Goal: Navigation & Orientation: Find specific page/section

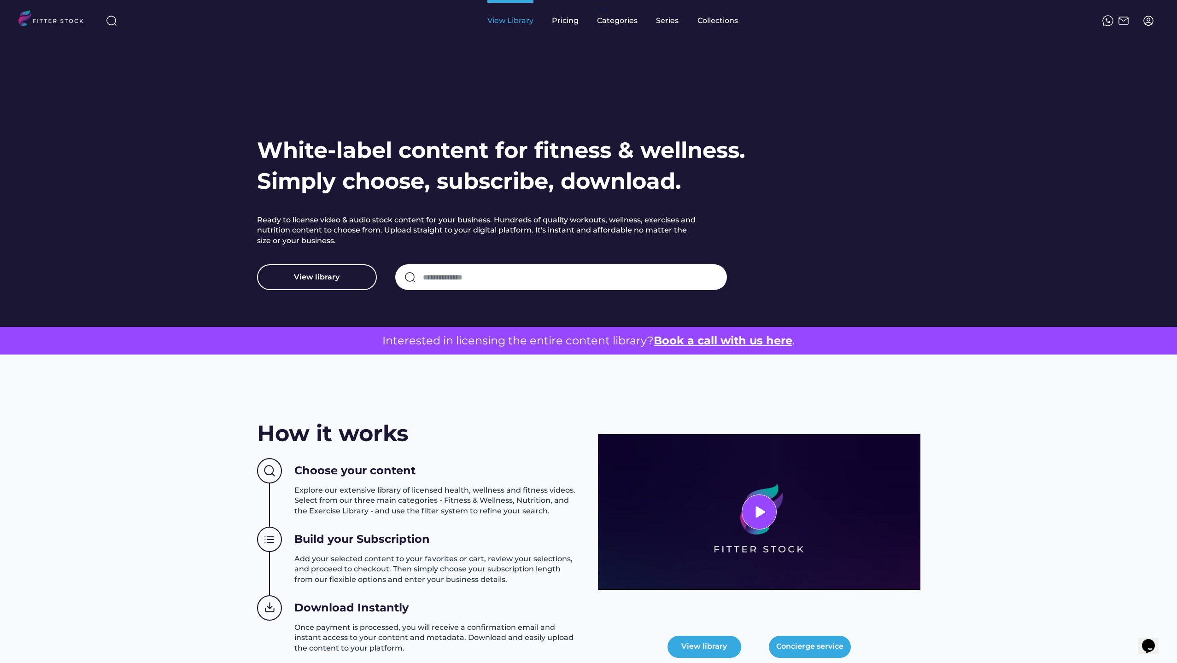
click at [530, 26] on div "View Library" at bounding box center [510, 20] width 46 height 41
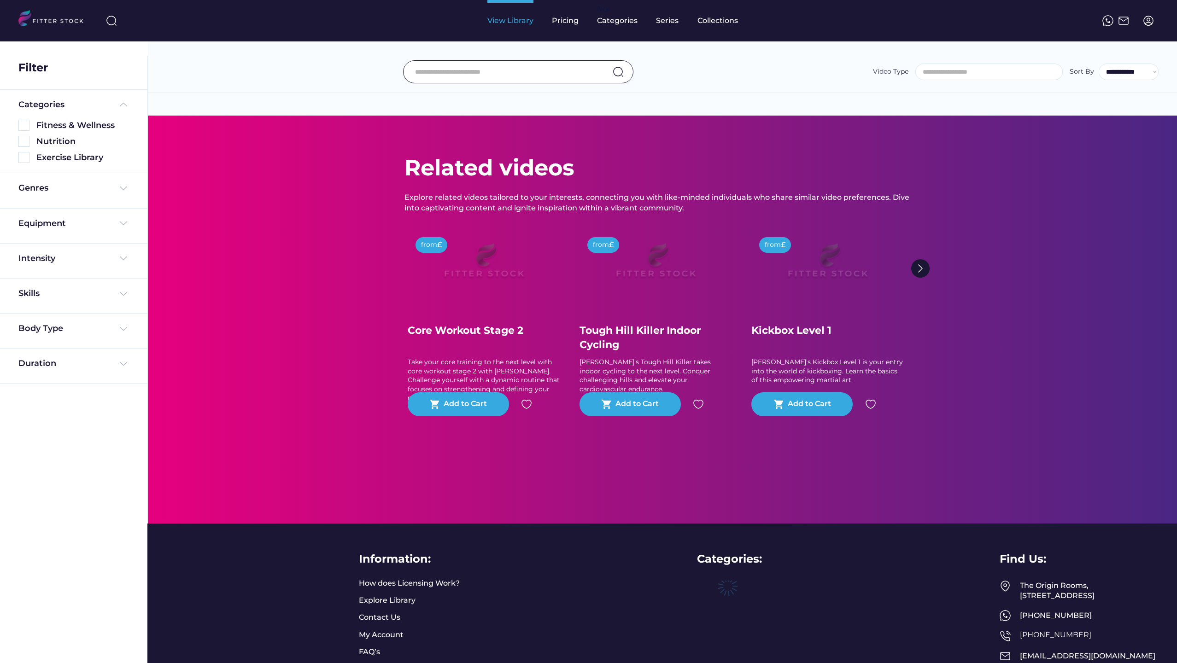
select select
select select "**********"
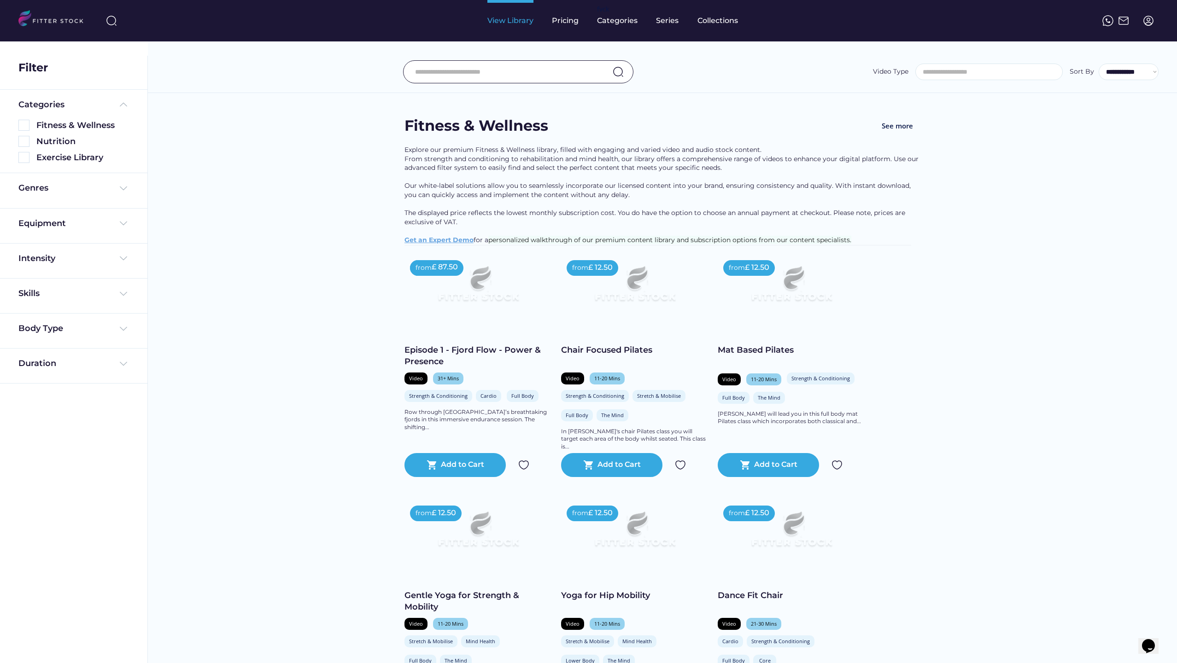
click at [509, 19] on div "View Library" at bounding box center [510, 21] width 46 height 10
click at [30, 167] on div "Categories Fitness & Wellness Nutrition Exercise Library" at bounding box center [73, 132] width 147 height 84
click at [28, 162] on img at bounding box center [23, 157] width 11 height 11
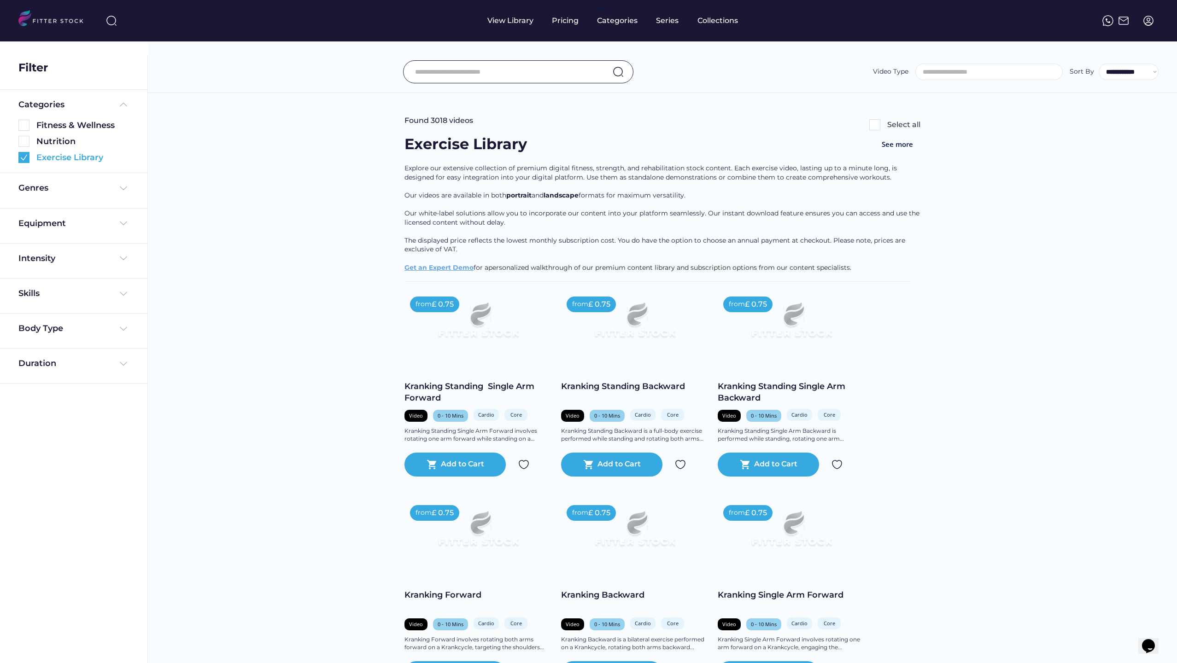
click at [21, 155] on img at bounding box center [23, 157] width 11 height 11
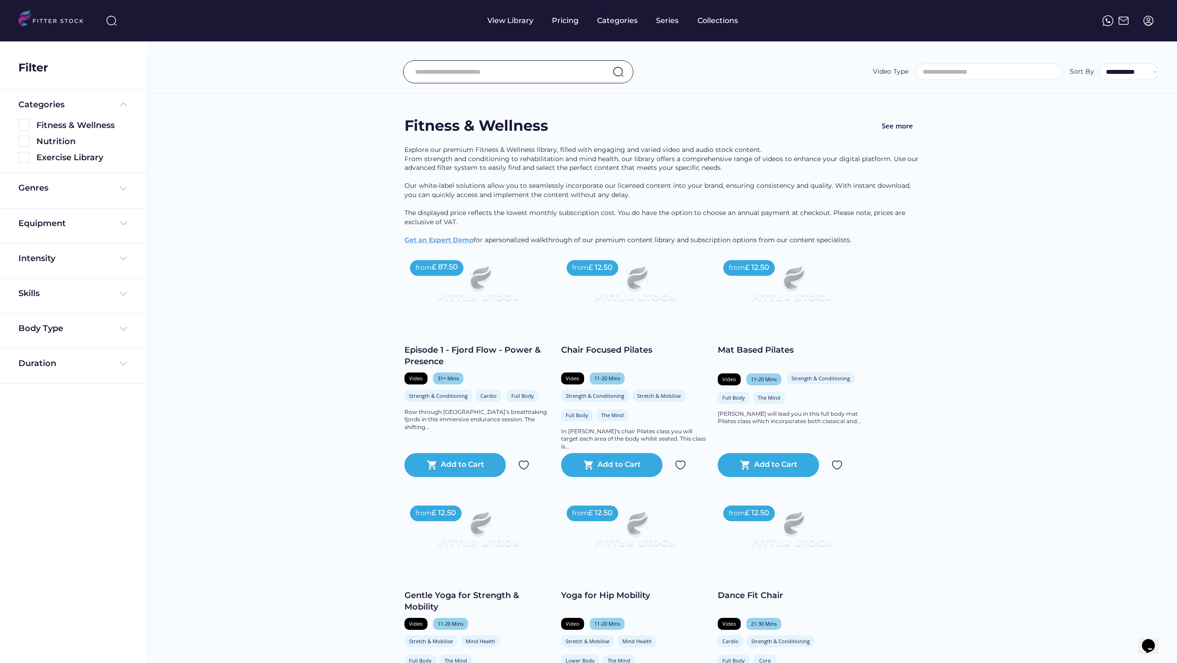
click at [34, 21] on img at bounding box center [54, 19] width 73 height 19
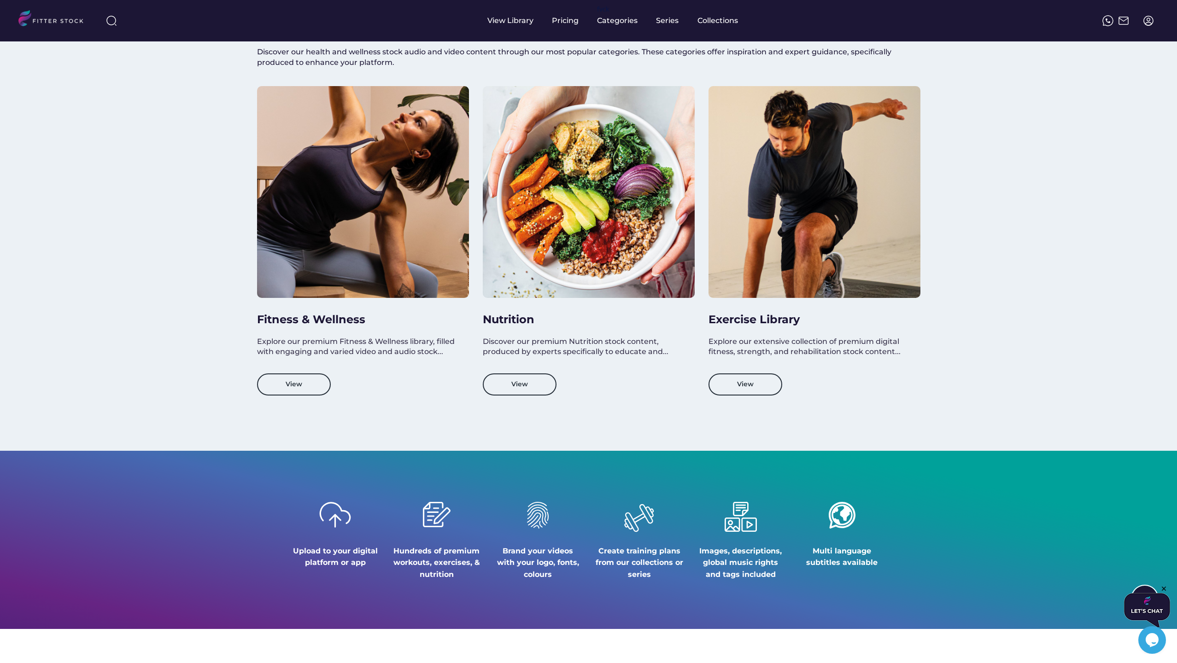
scroll to position [410, 0]
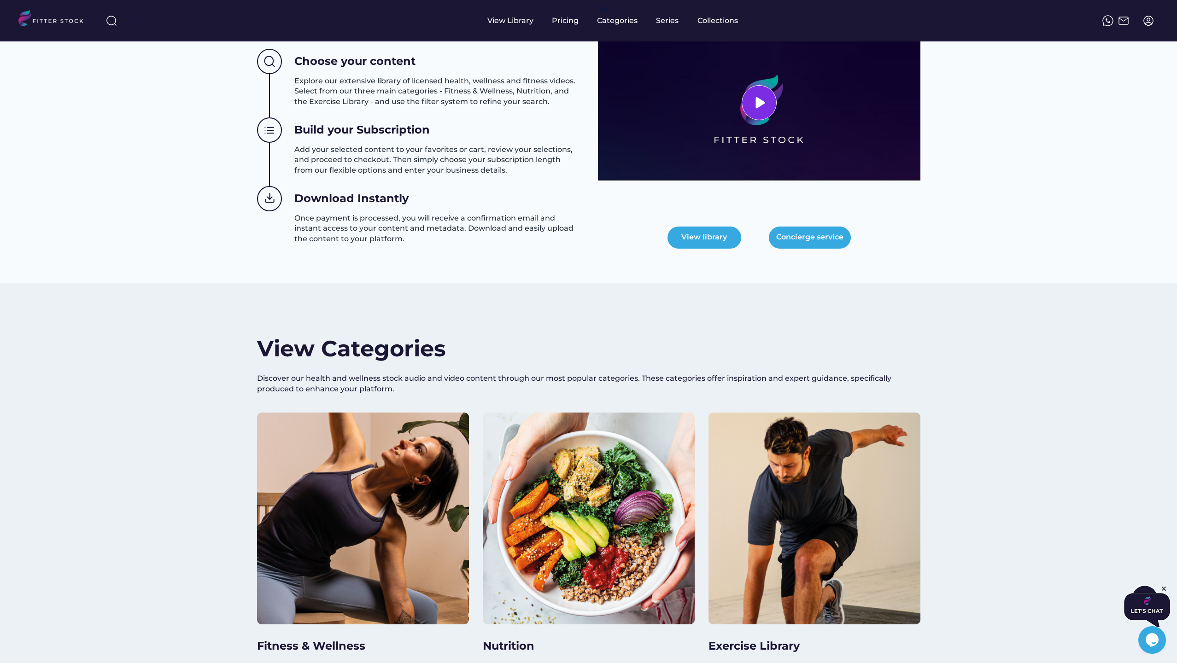
click at [770, 95] on div at bounding box center [759, 102] width 35 height 35
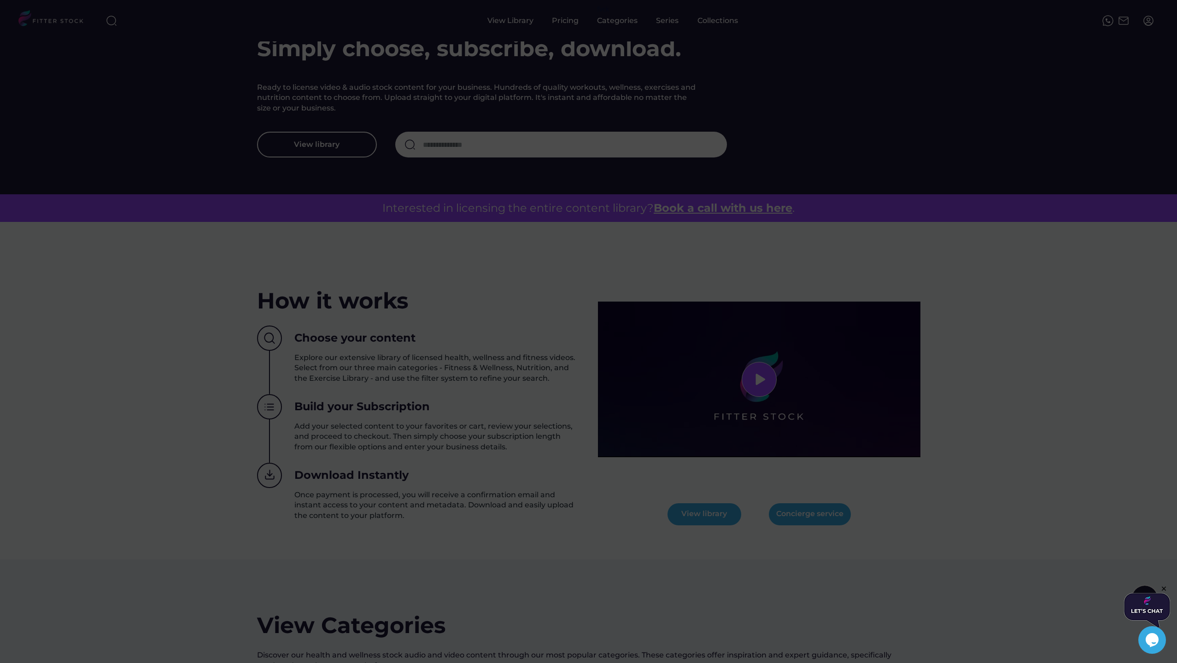
scroll to position [106, 0]
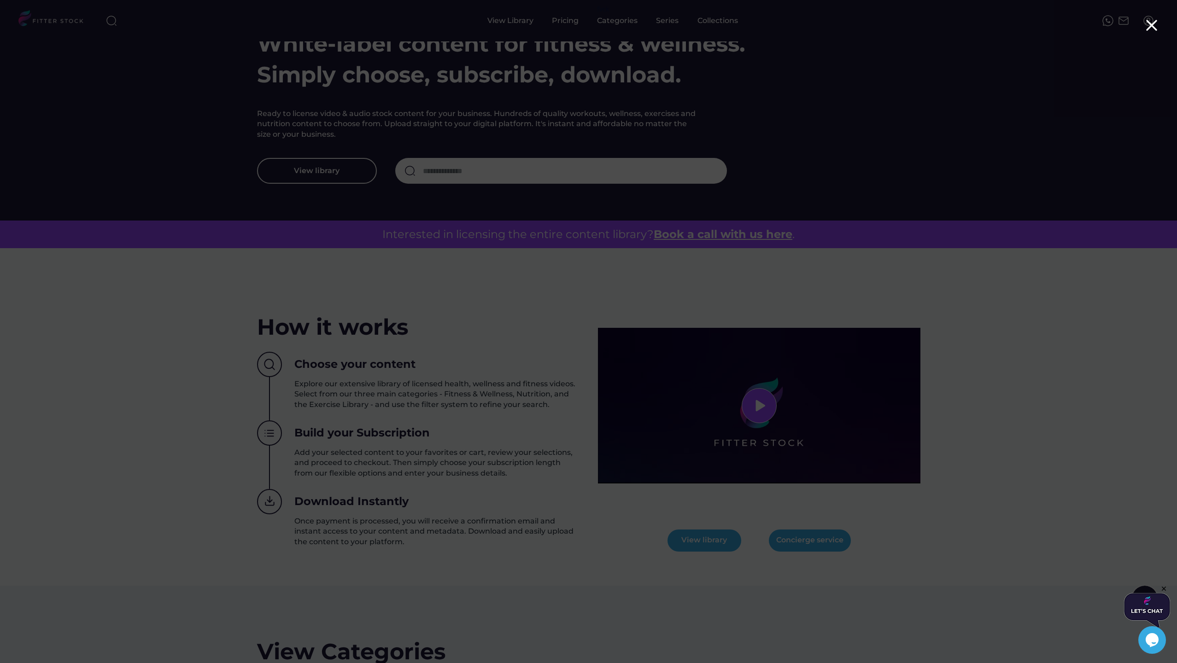
click at [347, 76] on div at bounding box center [588, 331] width 1177 height 663
click at [278, 139] on div at bounding box center [588, 331] width 1177 height 663
click at [898, 228] on div at bounding box center [588, 331] width 1177 height 663
click at [757, 369] on div at bounding box center [588, 331] width 1177 height 663
click at [928, 365] on div at bounding box center [588, 331] width 1177 height 663
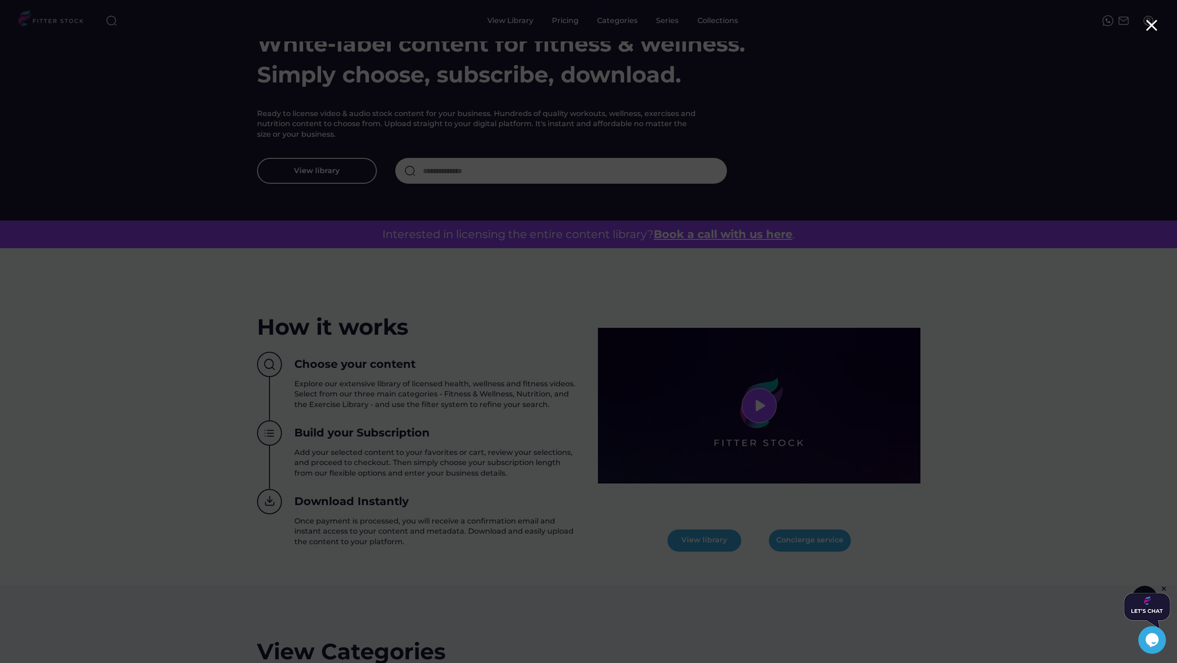
click at [797, 483] on div at bounding box center [588, 331] width 1177 height 663
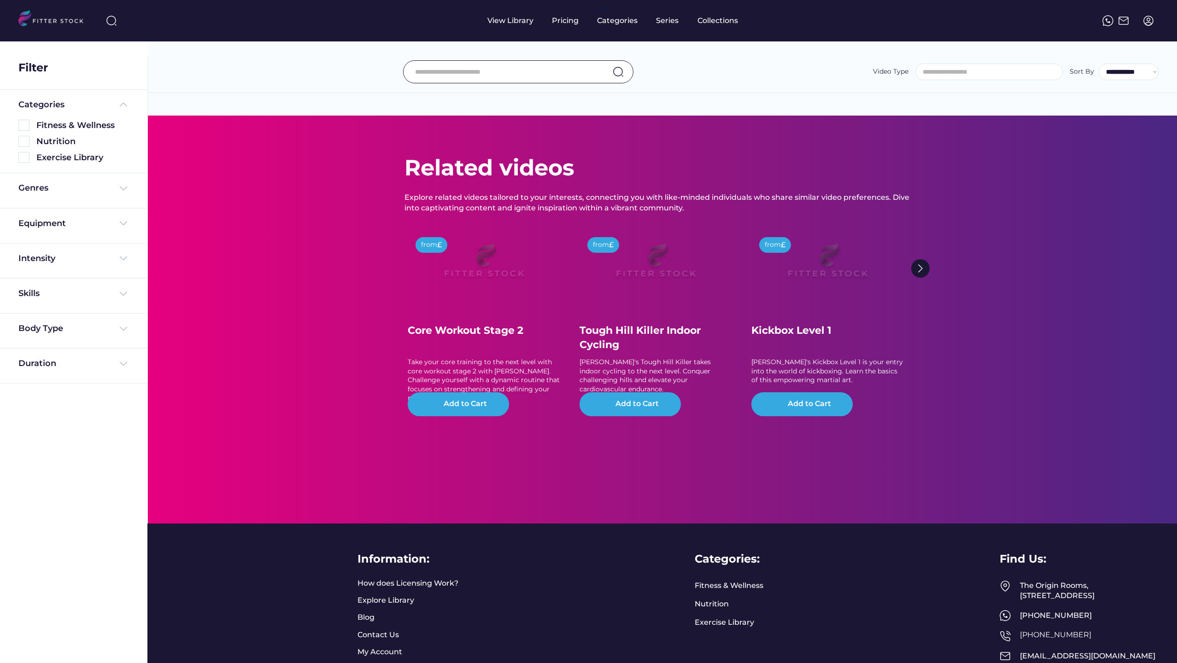
select select
select select "**********"
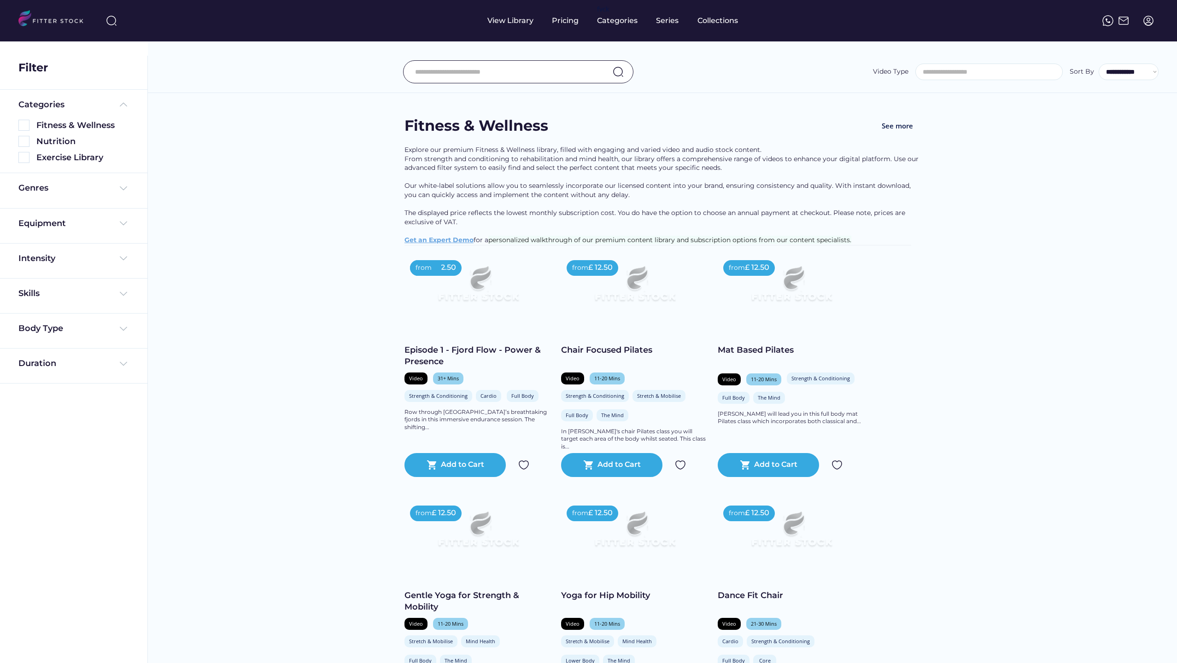
click at [1151, 21] on img at bounding box center [1148, 20] width 11 height 11
